Goal: Information Seeking & Learning: Learn about a topic

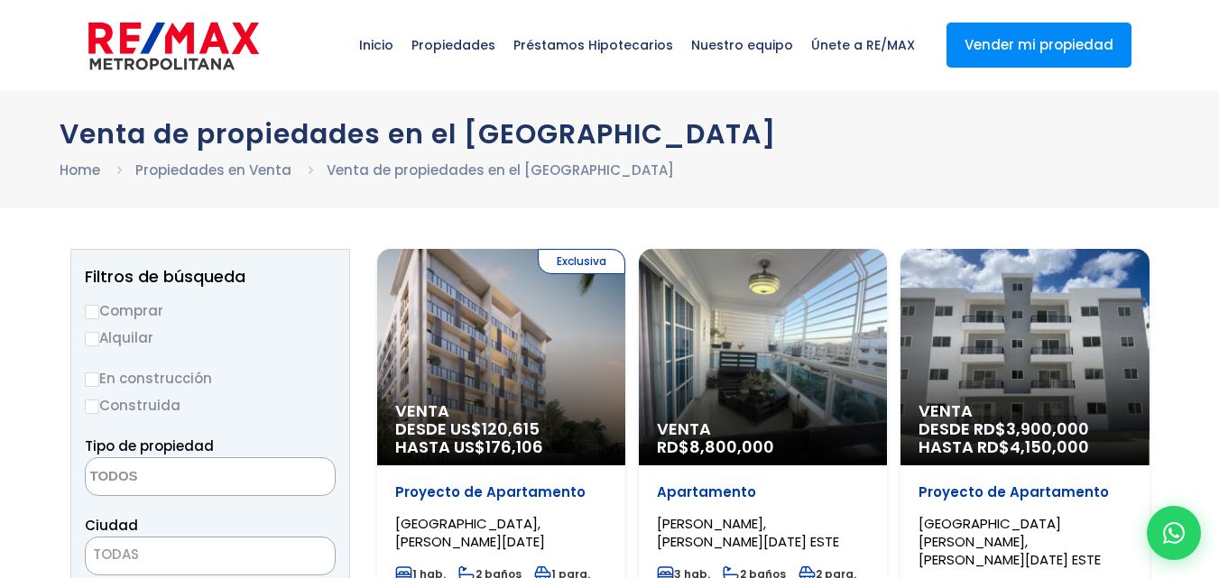
select select
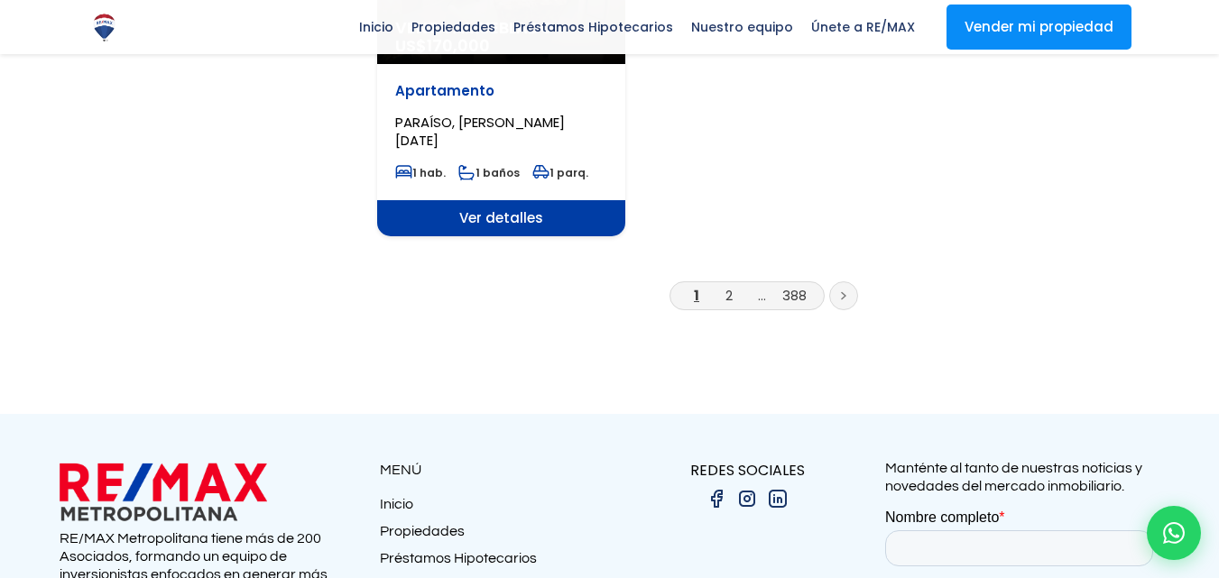
scroll to position [2491, 0]
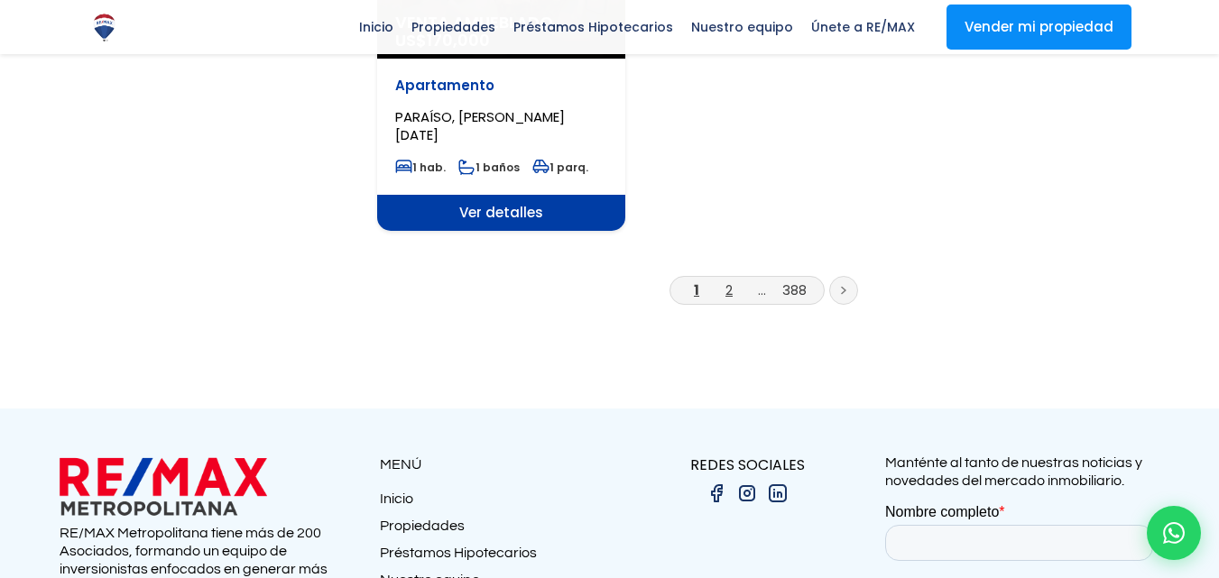
click at [728, 281] on link "2" at bounding box center [729, 290] width 7 height 19
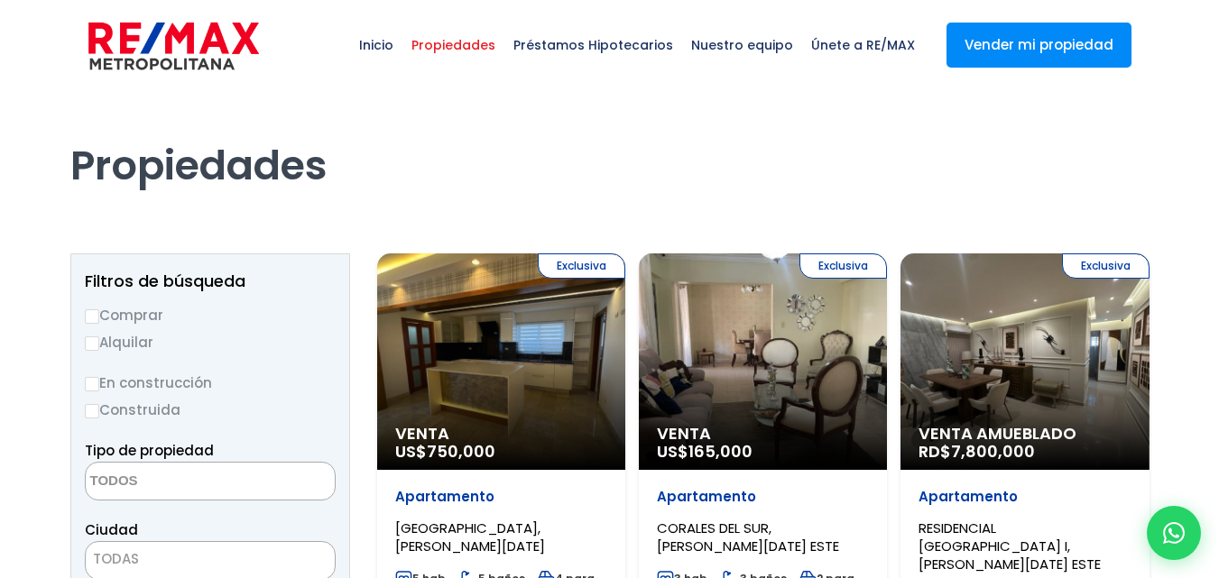
select select
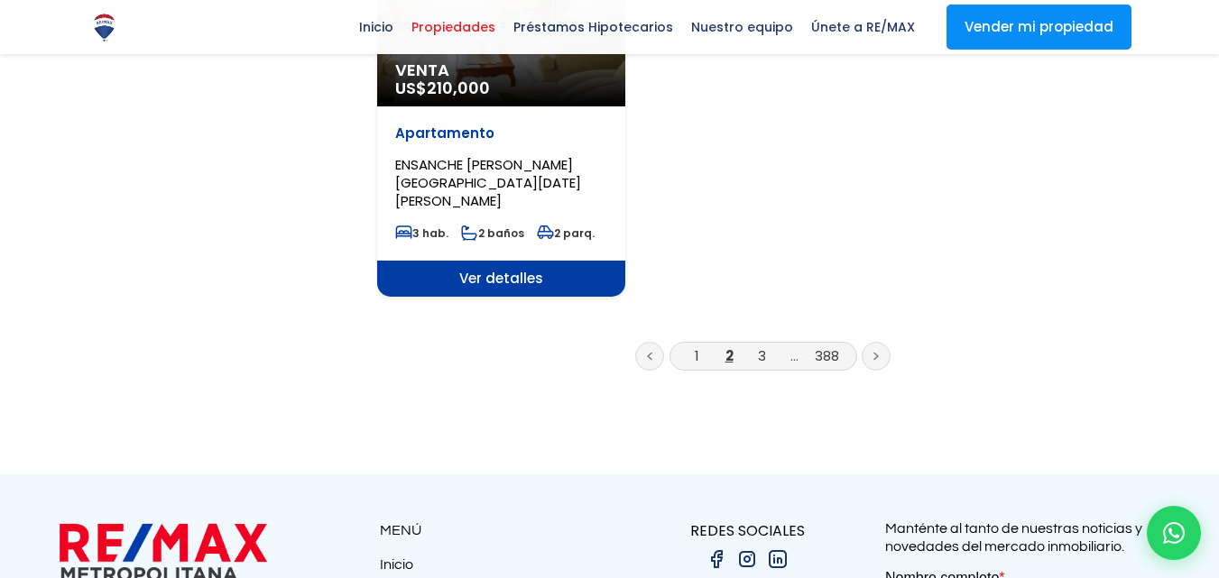
scroll to position [2599, 0]
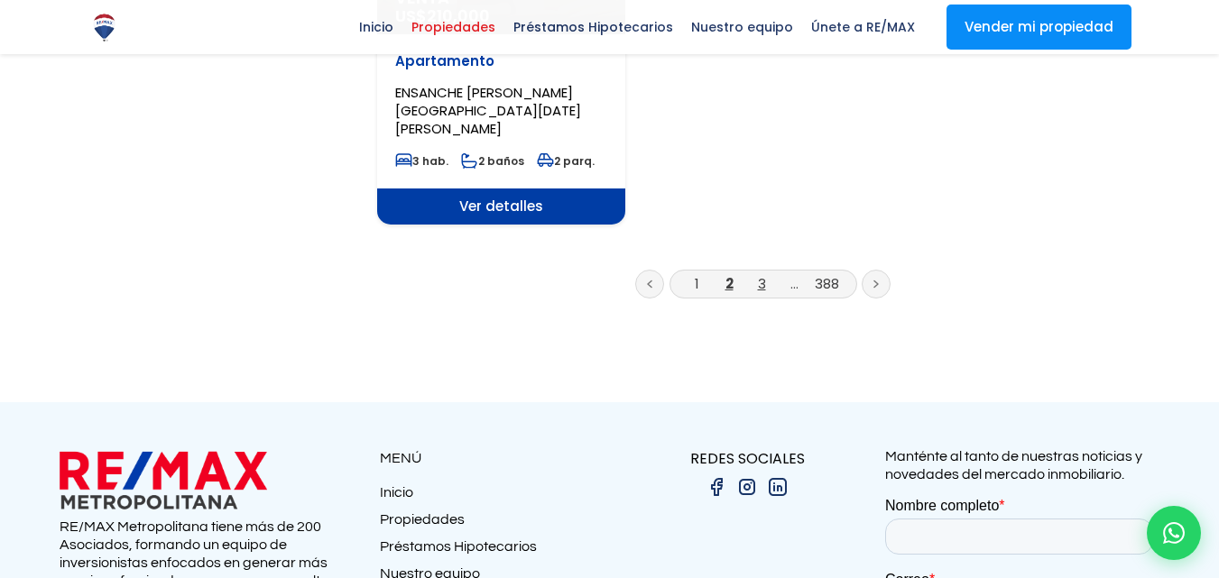
click at [758, 274] on link "3" at bounding box center [762, 283] width 8 height 19
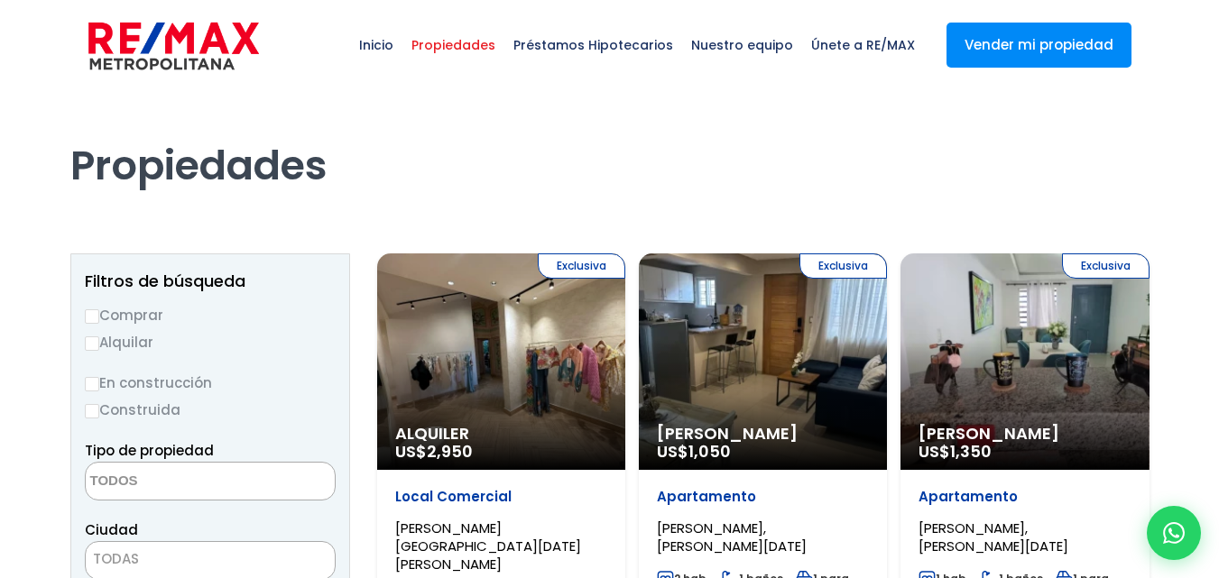
select select
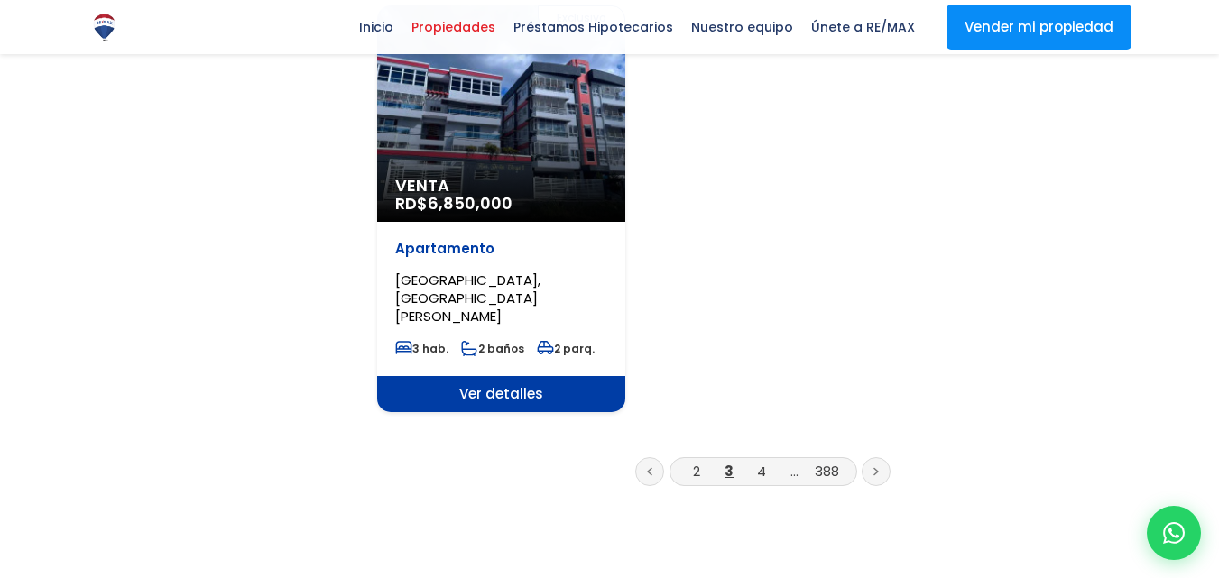
scroll to position [2382, 0]
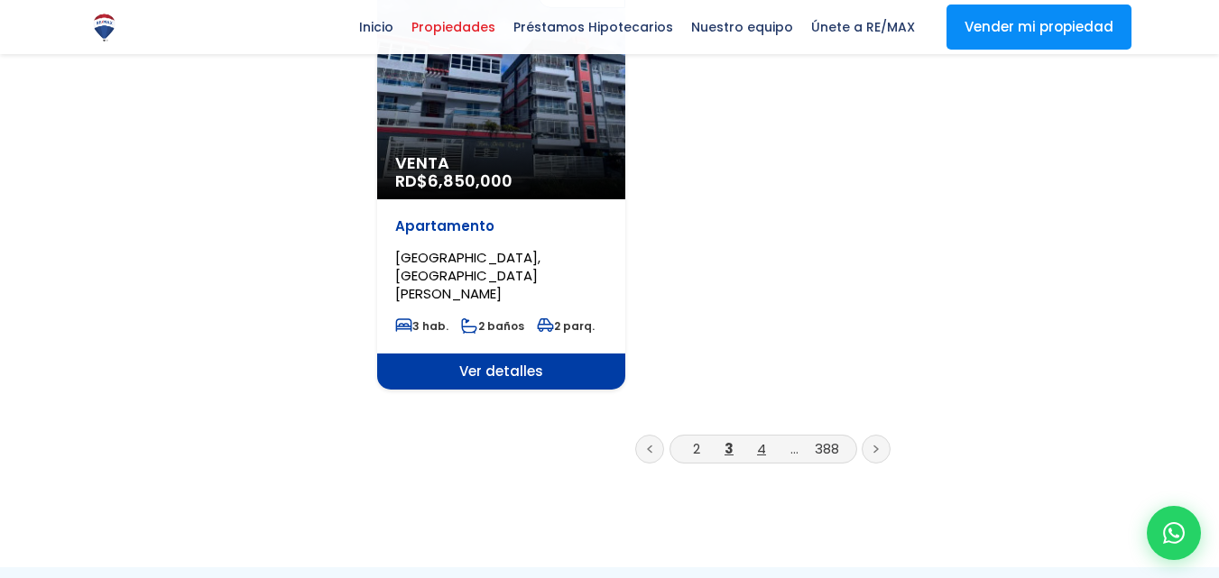
click at [760, 439] on link "4" at bounding box center [761, 448] width 9 height 19
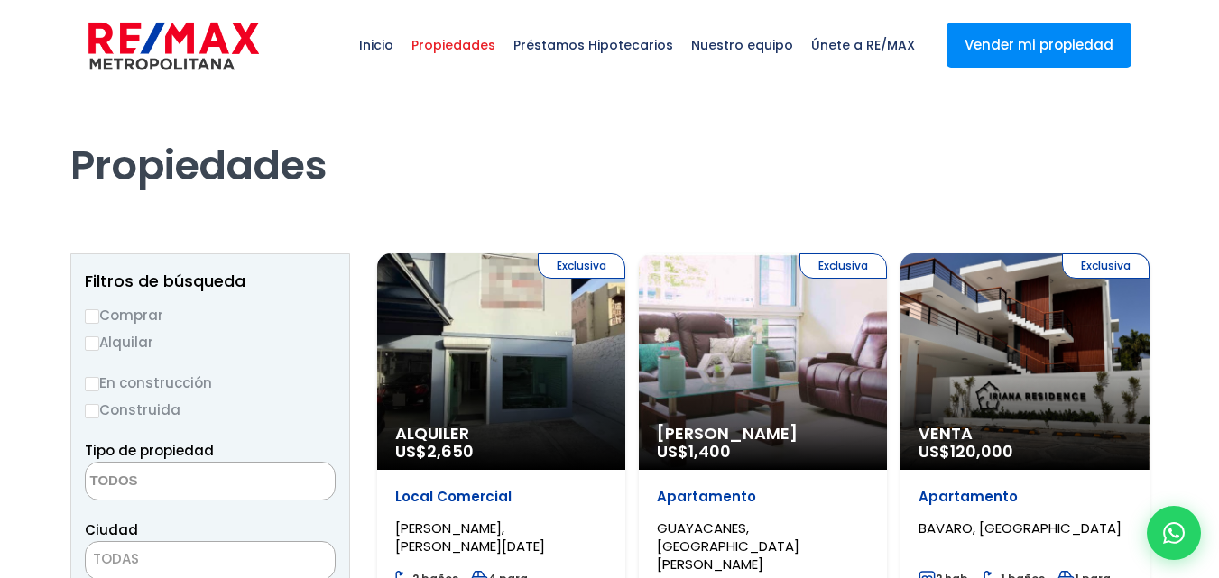
select select
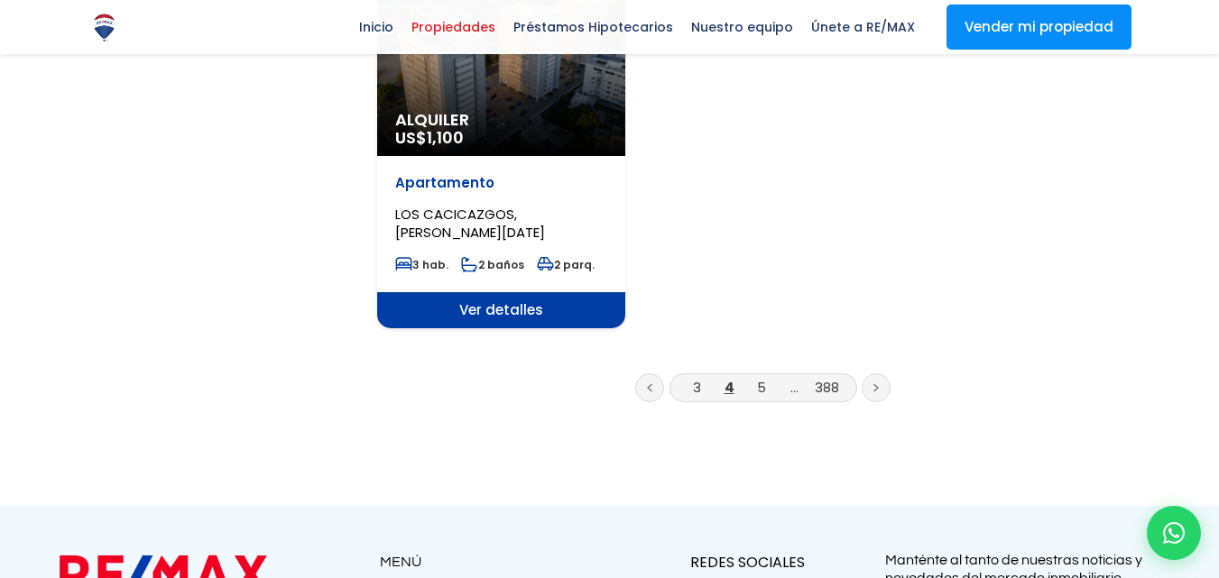
scroll to position [2415, 0]
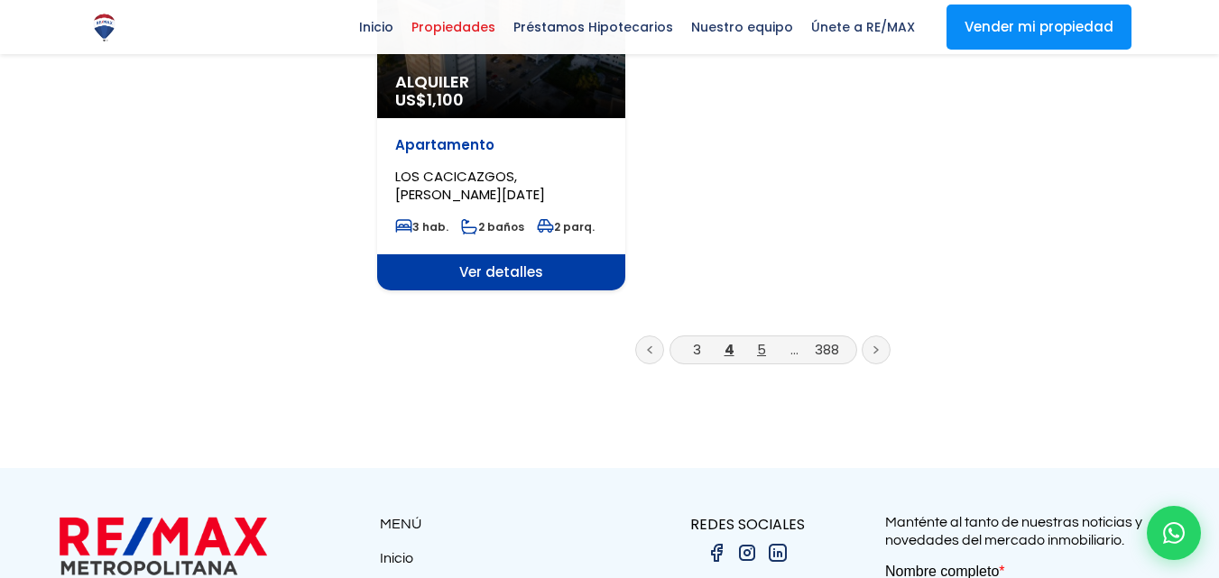
click at [760, 340] on link "5" at bounding box center [761, 349] width 9 height 19
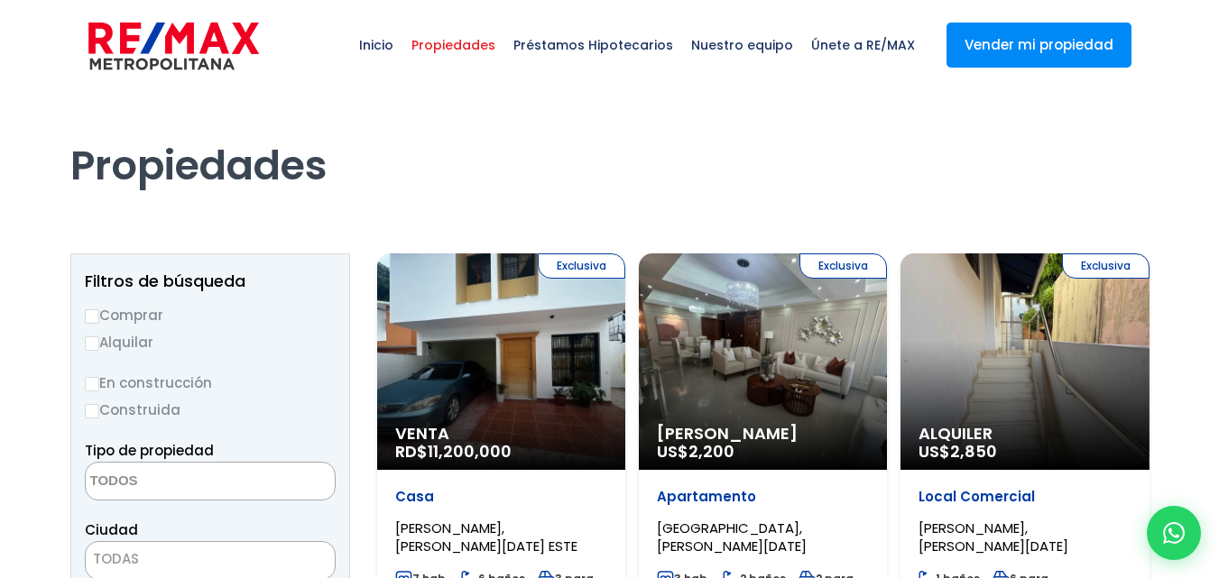
select select
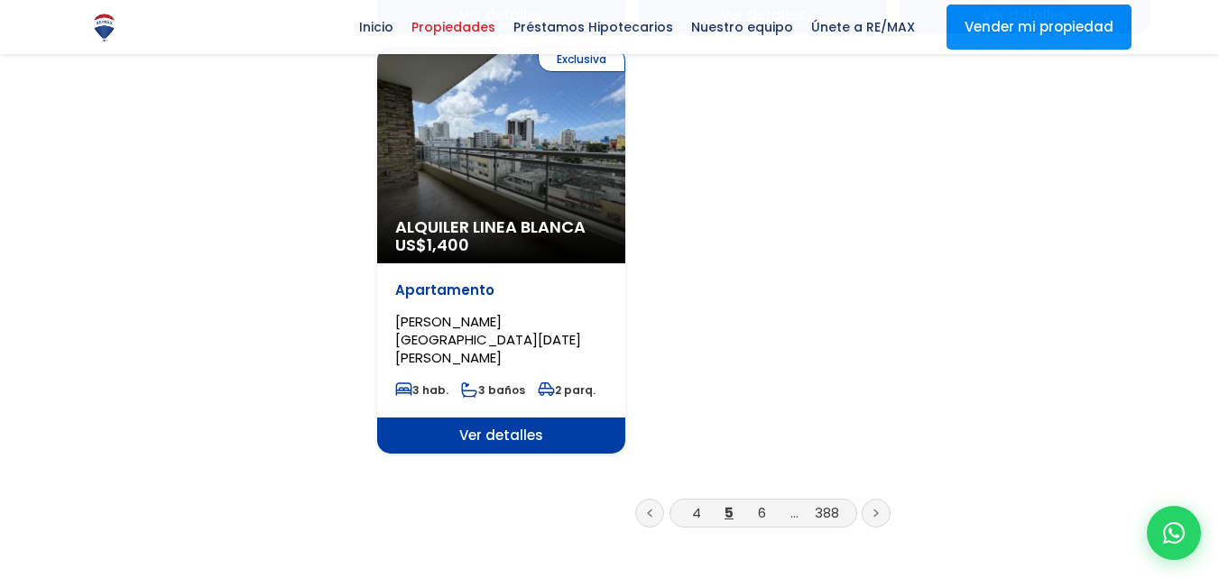
scroll to position [2274, 0]
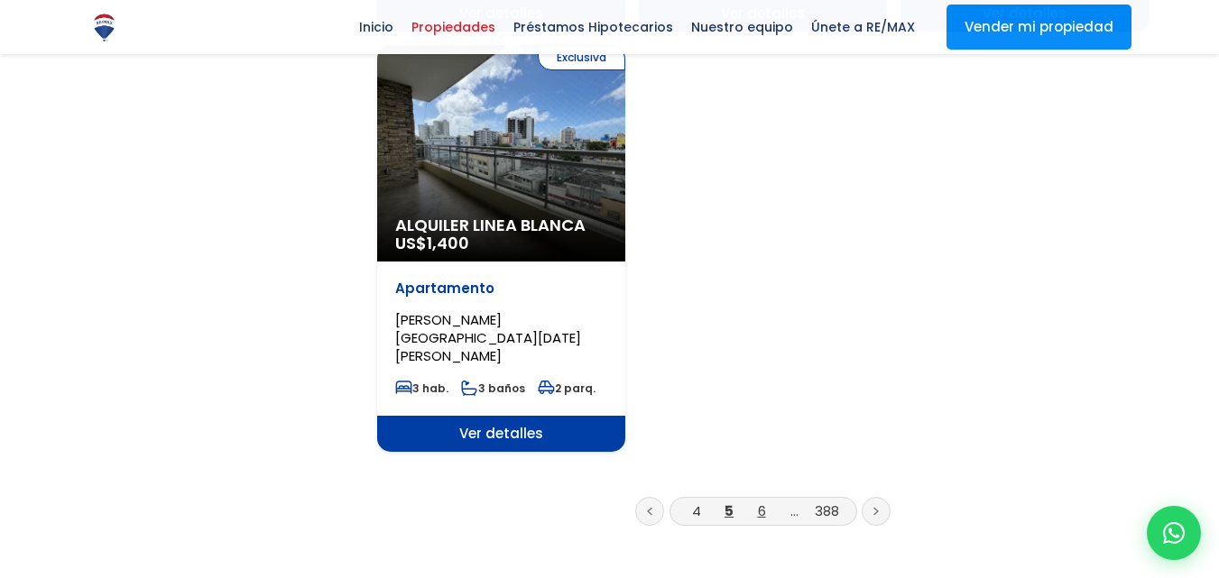
click at [763, 502] on link "6" at bounding box center [762, 511] width 8 height 19
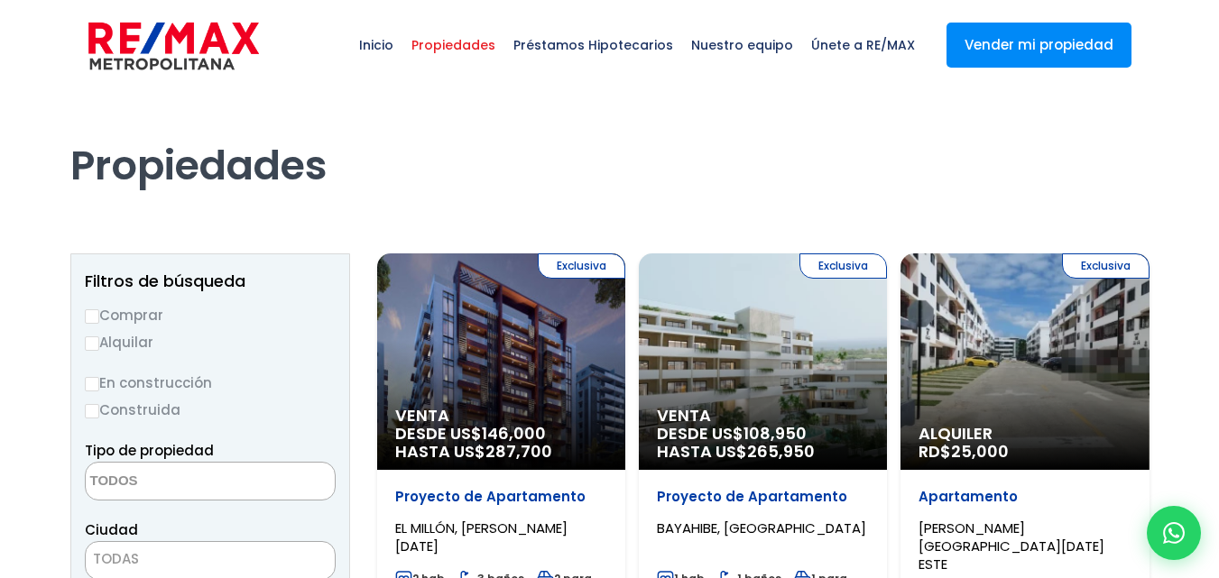
select select
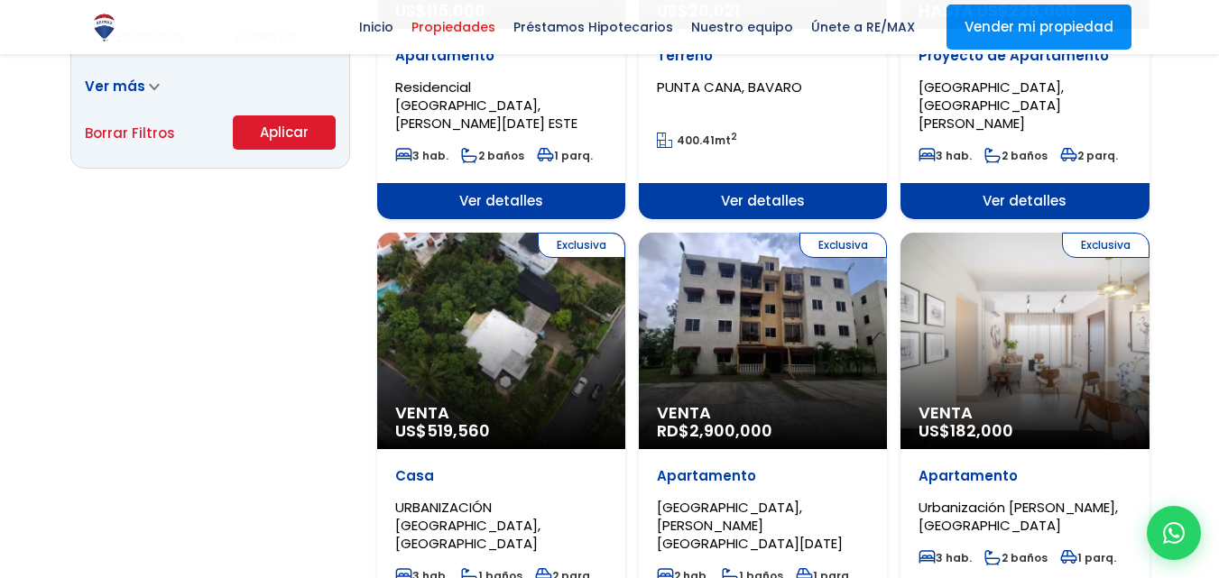
scroll to position [1372, 0]
